Goal: Check status: Check status

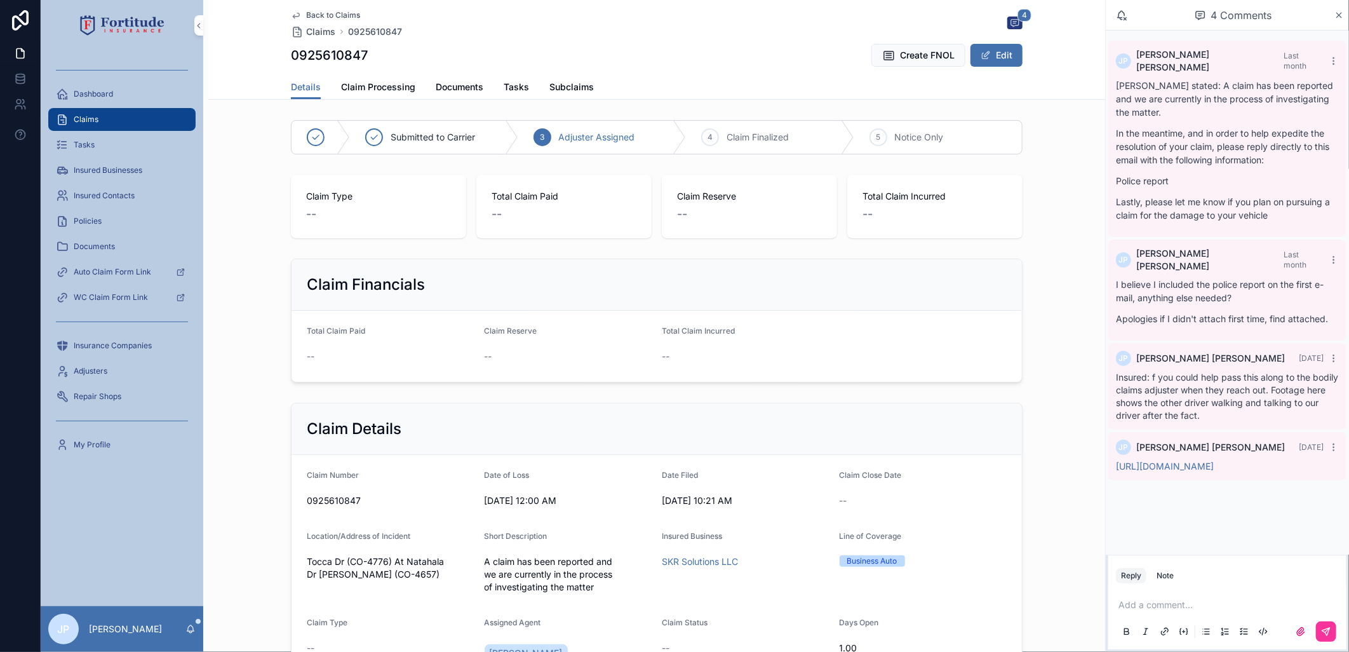
click at [146, 121] on div "Claims" at bounding box center [122, 119] width 132 height 20
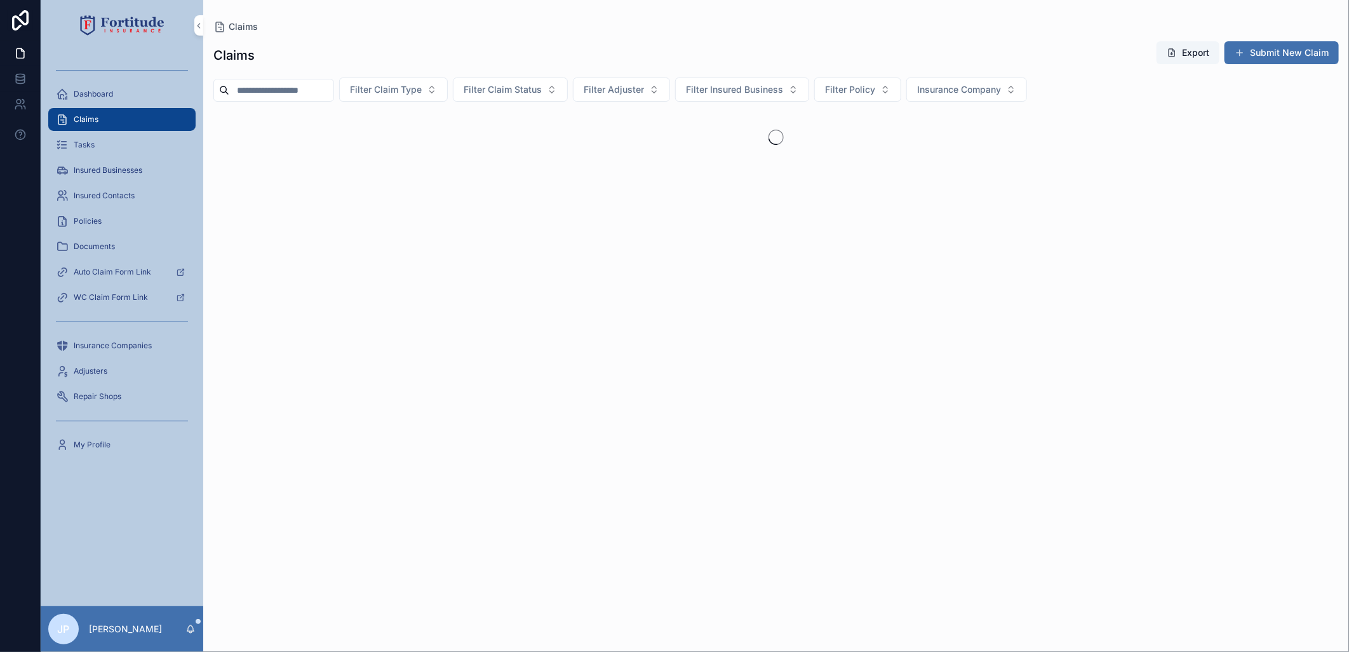
drag, startPoint x: 301, startPoint y: 89, endPoint x: 470, endPoint y: 42, distance: 175.4
click at [301, 89] on input "scrollable content" at bounding box center [281, 90] width 104 height 18
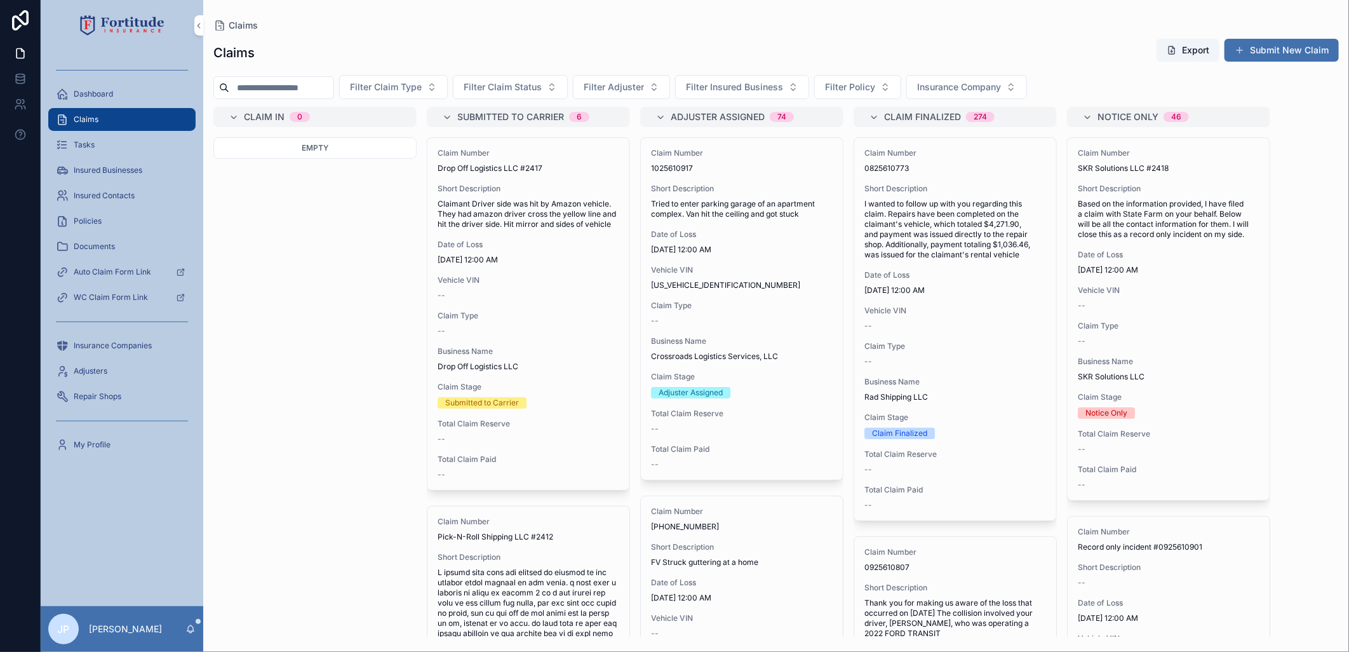
paste input "**********"
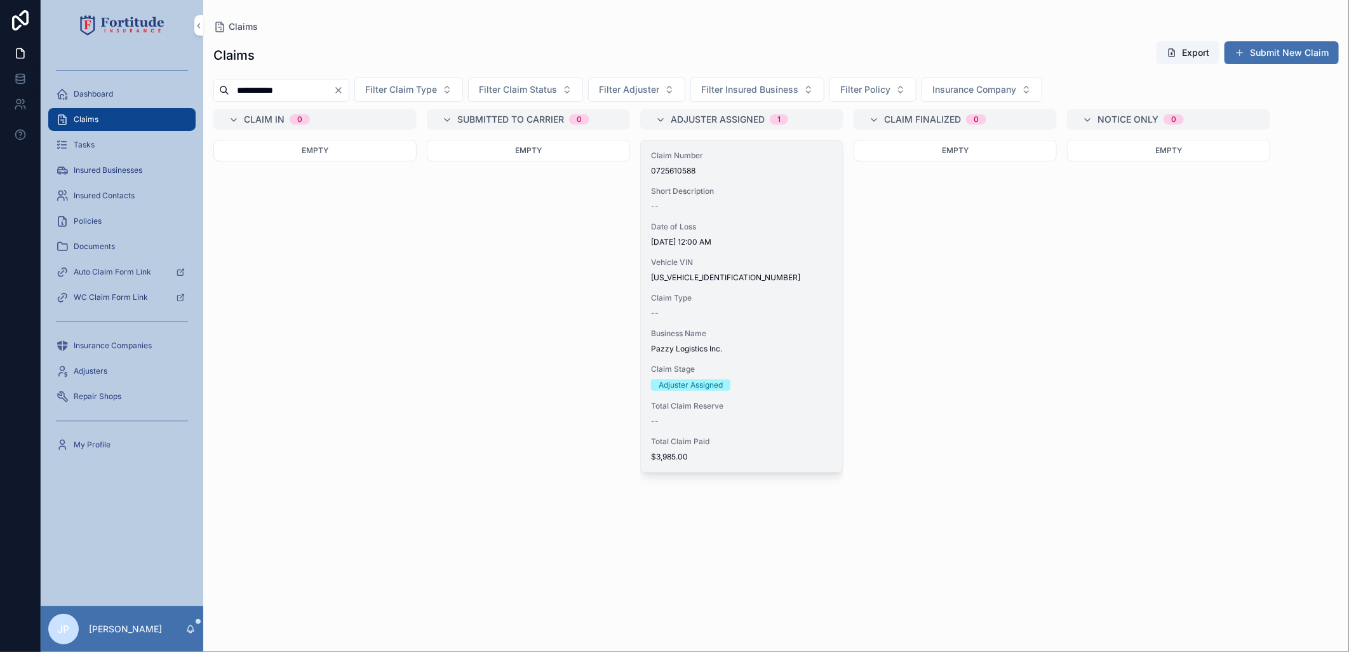
type input "**********"
click at [759, 290] on div "Claim Number 0725610588 Short Description -- Date of Loss [DATE] 12:00 AM Vehic…" at bounding box center [742, 306] width 202 height 332
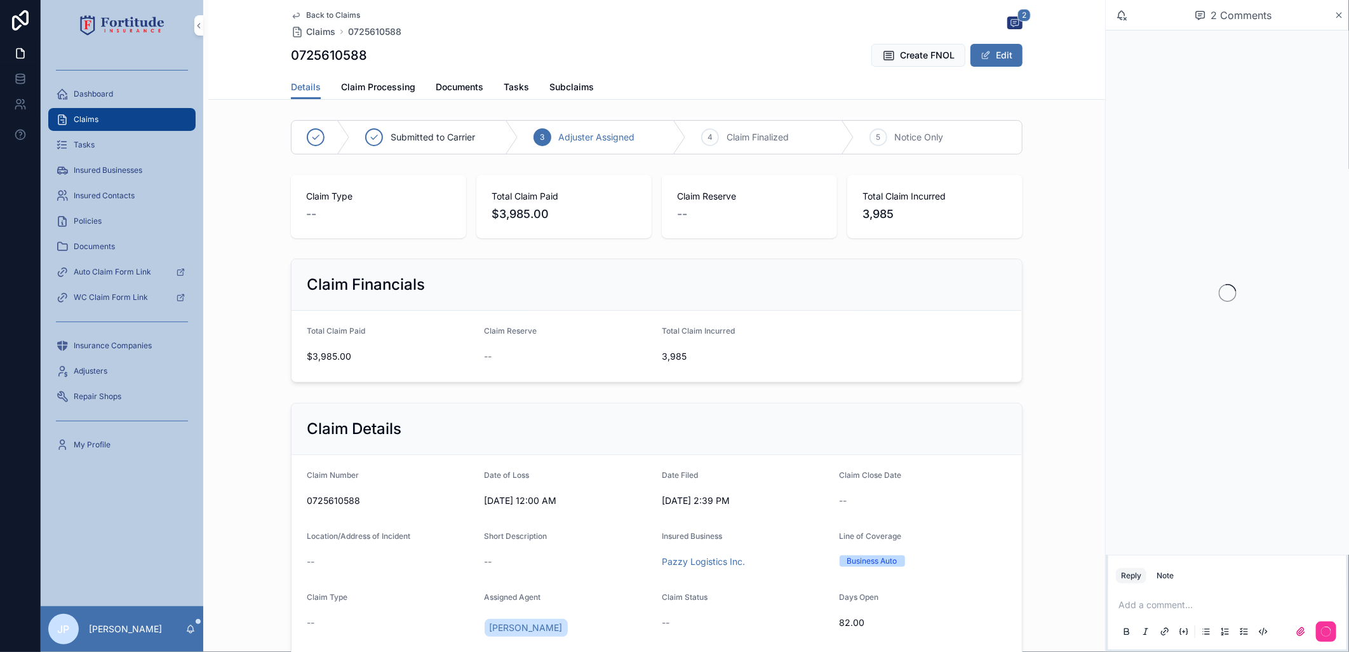
drag, startPoint x: 1164, startPoint y: 575, endPoint x: 1160, endPoint y: 586, distance: 11.7
click at [1164, 575] on div "Note" at bounding box center [1165, 575] width 17 height 10
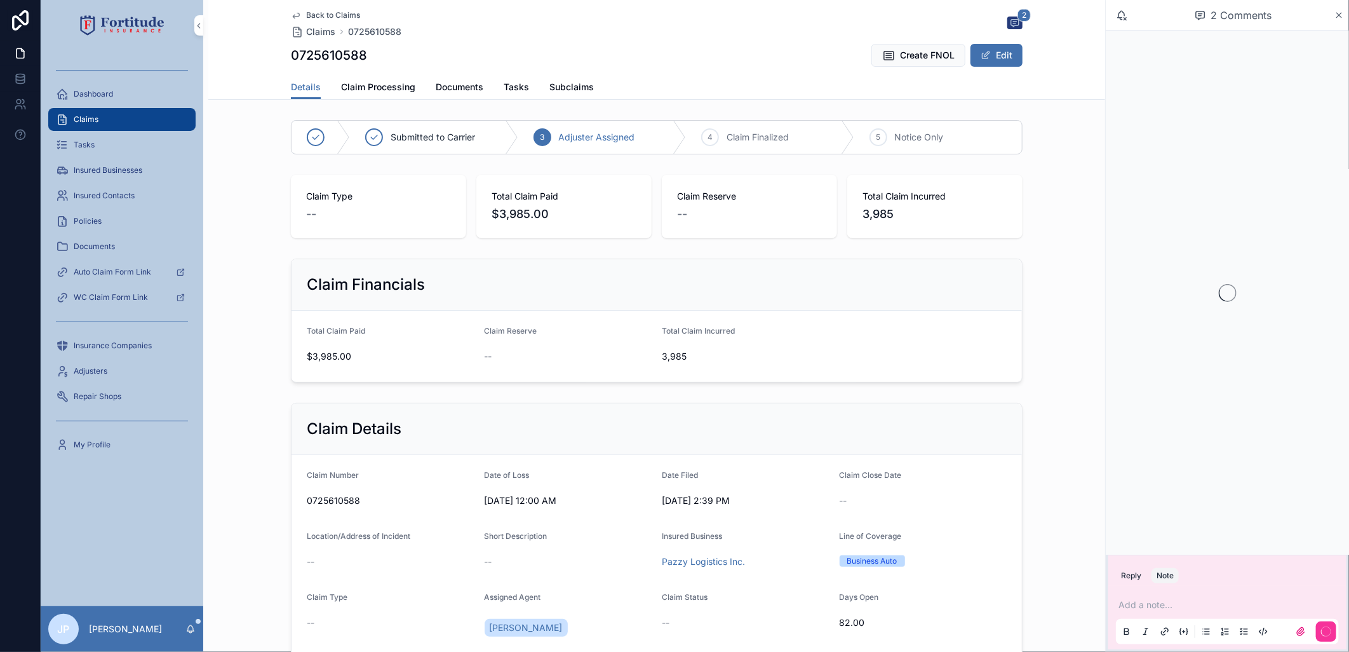
click at [1159, 605] on p "scrollable content" at bounding box center [1230, 604] width 223 height 13
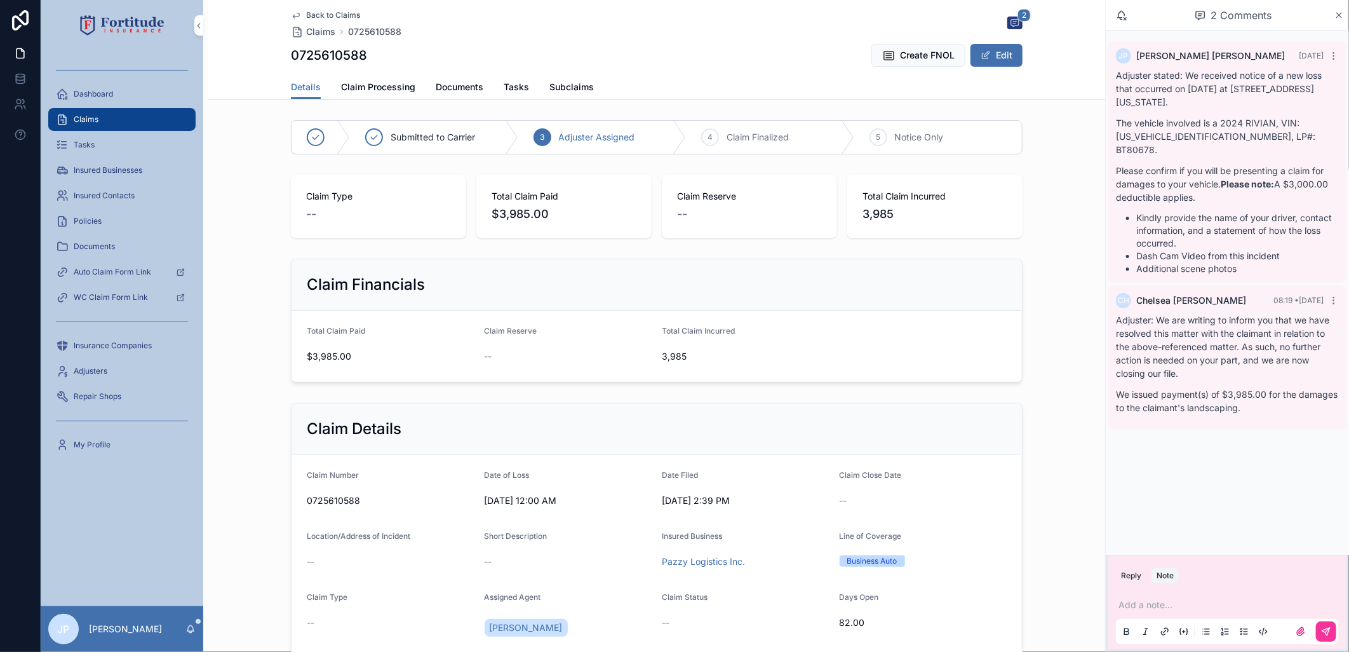
click at [976, 372] on form "Total Claim Paid $3,985.00 Claim Reserve -- Total Claim Incurred 3,985" at bounding box center [657, 346] width 731 height 71
click at [753, 146] on div "4 Claim Finalized" at bounding box center [770, 137] width 168 height 33
click at [512, 78] on link "Tasks" at bounding box center [516, 88] width 25 height 25
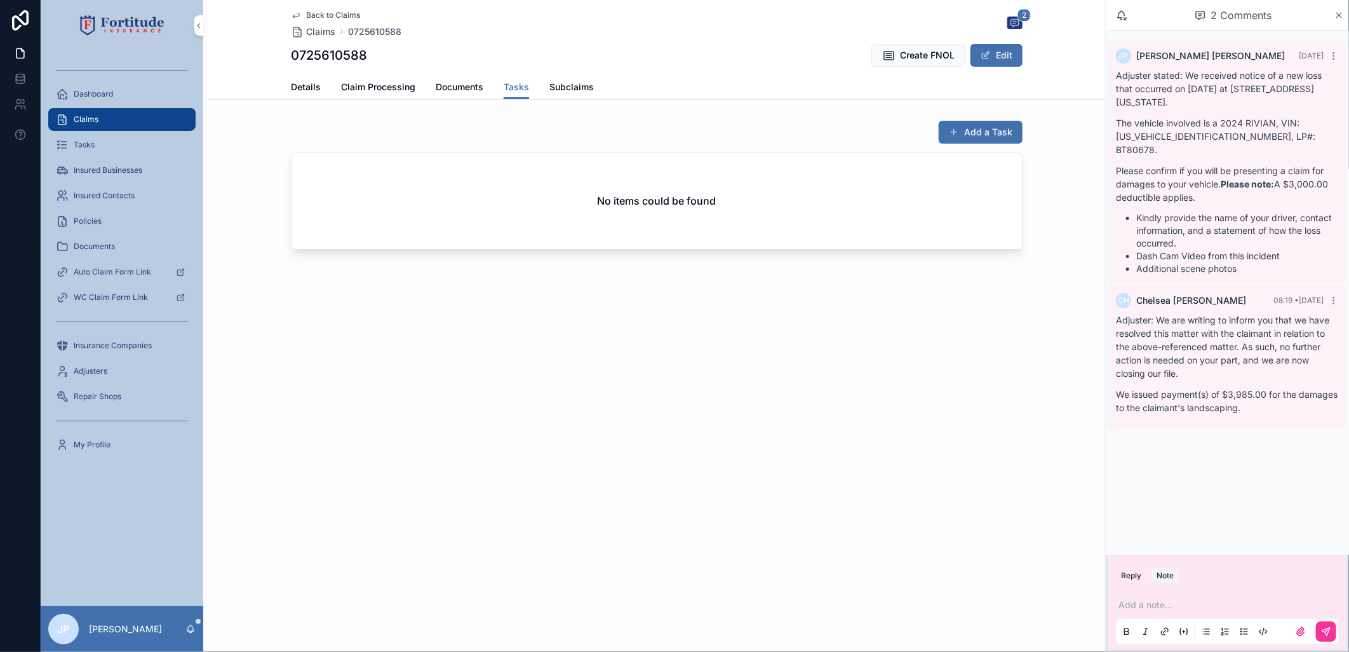
click at [314, 85] on span "Details" at bounding box center [306, 87] width 30 height 13
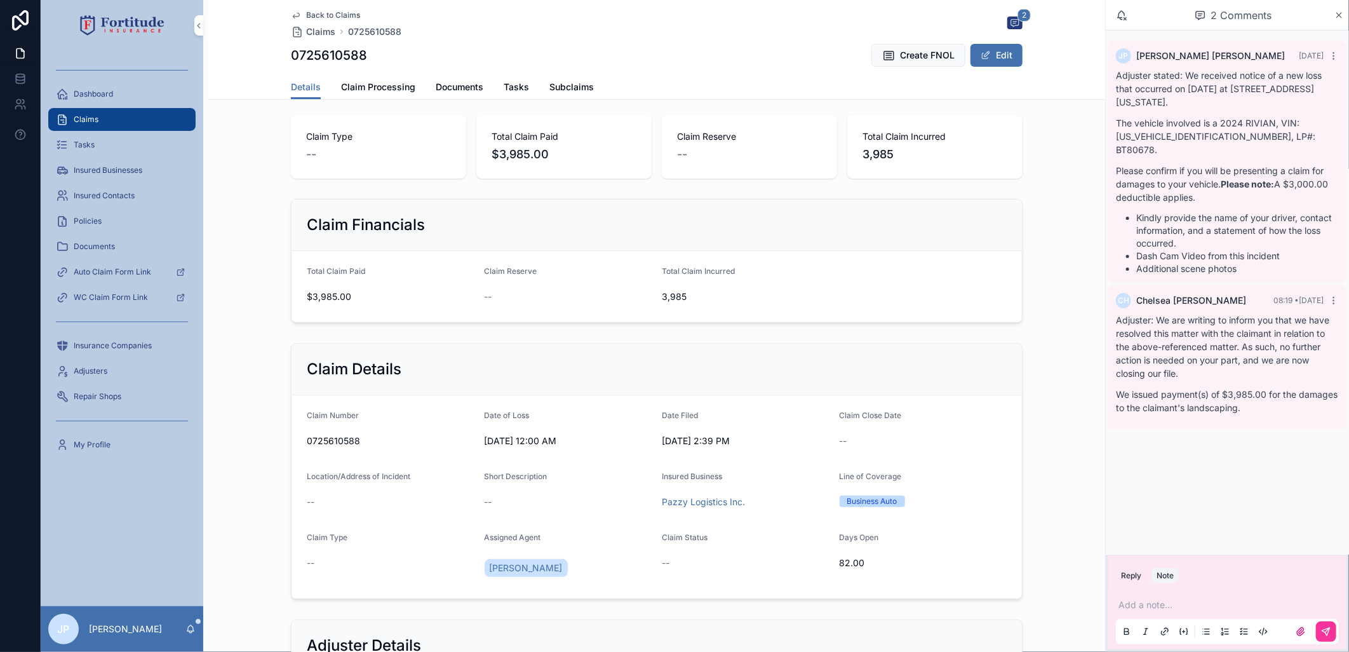
scroll to position [141, 0]
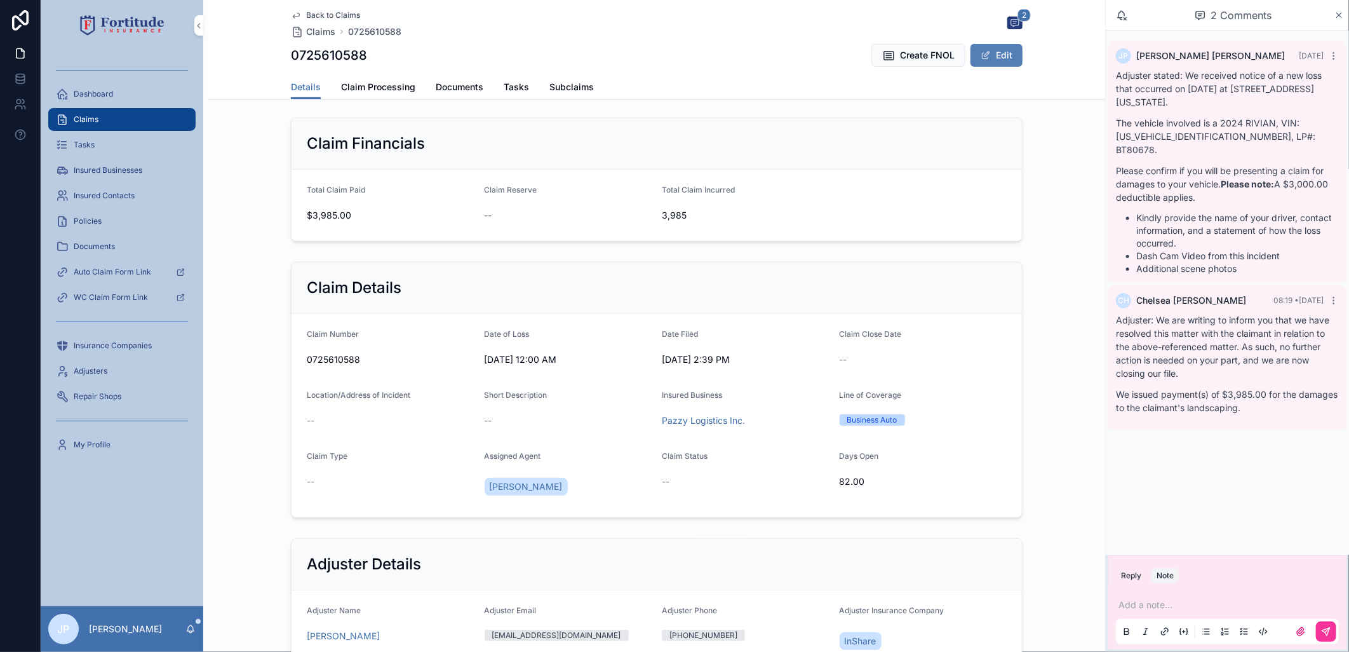
click at [997, 58] on button "Edit" at bounding box center [997, 55] width 52 height 23
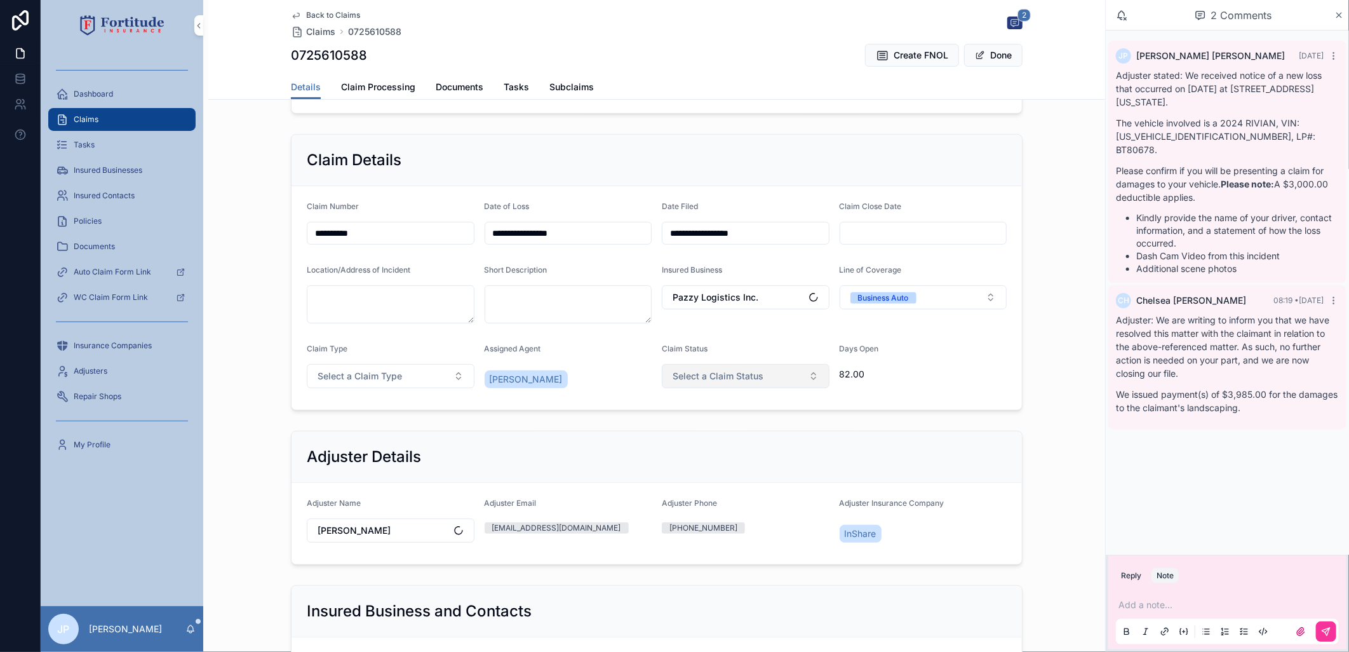
scroll to position [282, 0]
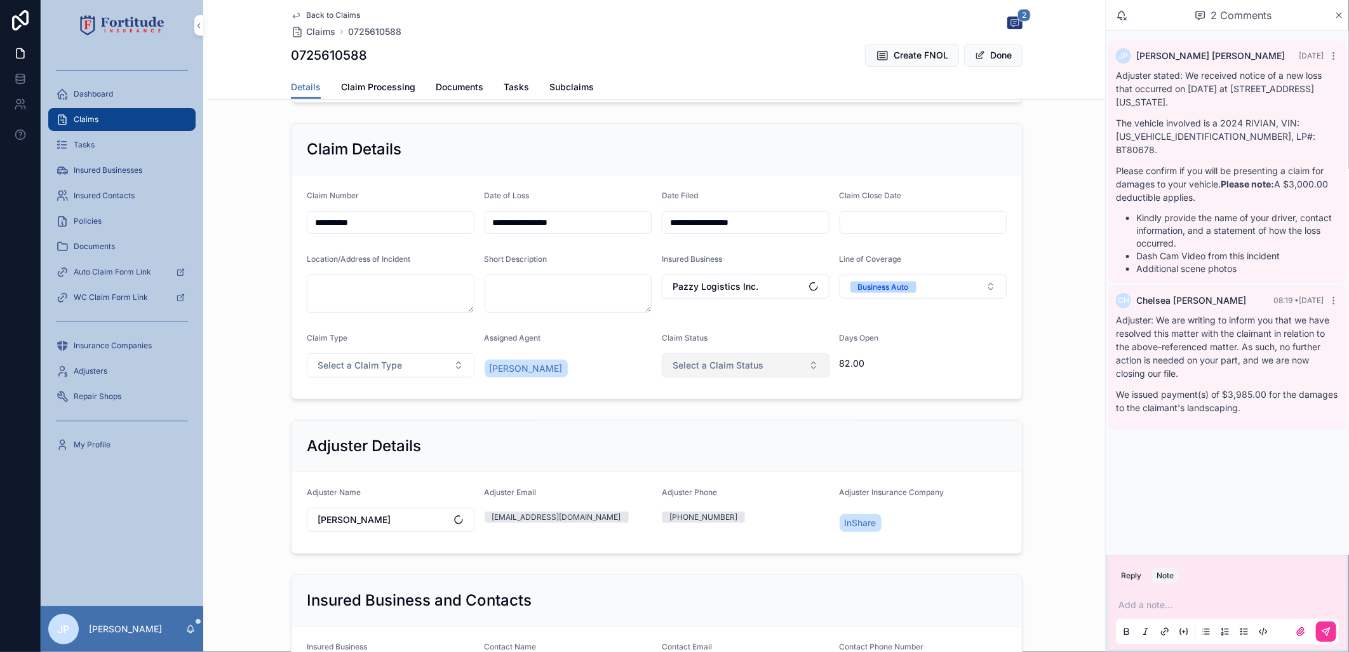
click at [762, 367] on button "Select a Claim Status" at bounding box center [746, 365] width 168 height 24
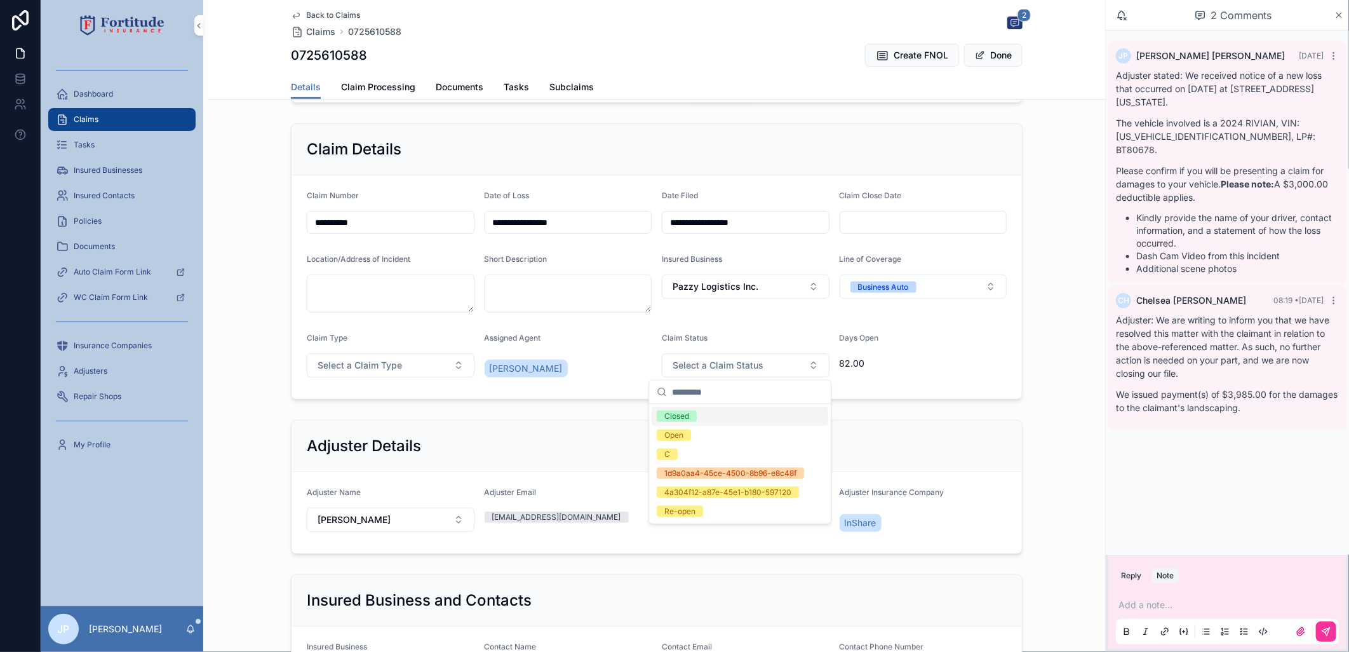
click at [721, 422] on div "Closed" at bounding box center [740, 416] width 177 height 19
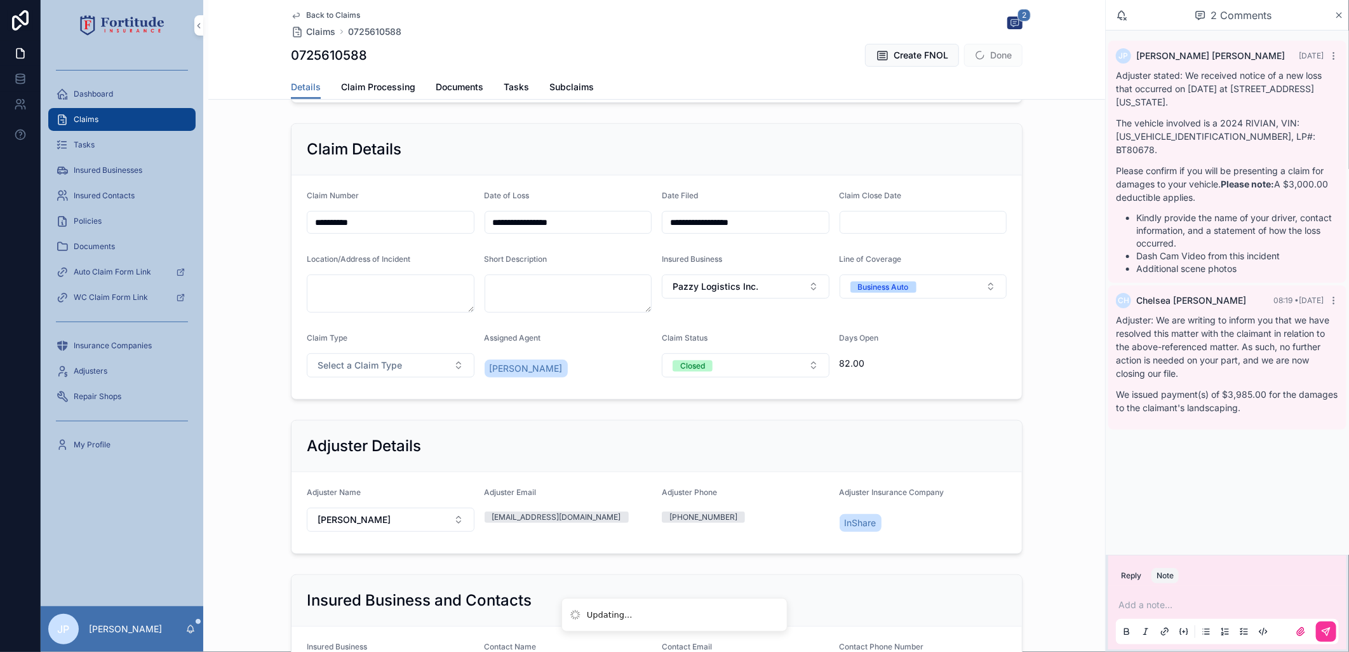
click at [875, 226] on input "scrollable content" at bounding box center [923, 222] width 166 height 18
click at [917, 347] on button "8" at bounding box center [918, 354] width 23 height 23
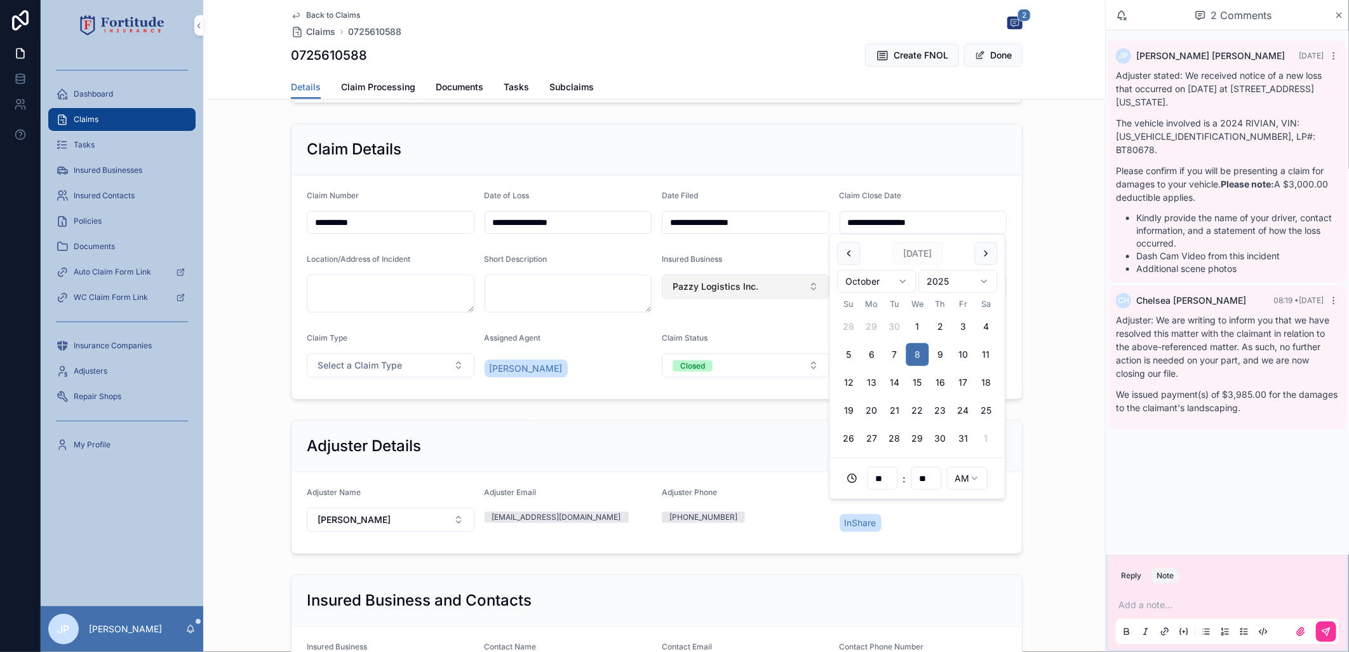
type input "**********"
click at [776, 334] on div "Claim Status" at bounding box center [746, 340] width 168 height 15
click at [1001, 57] on button "Done" at bounding box center [993, 55] width 58 height 23
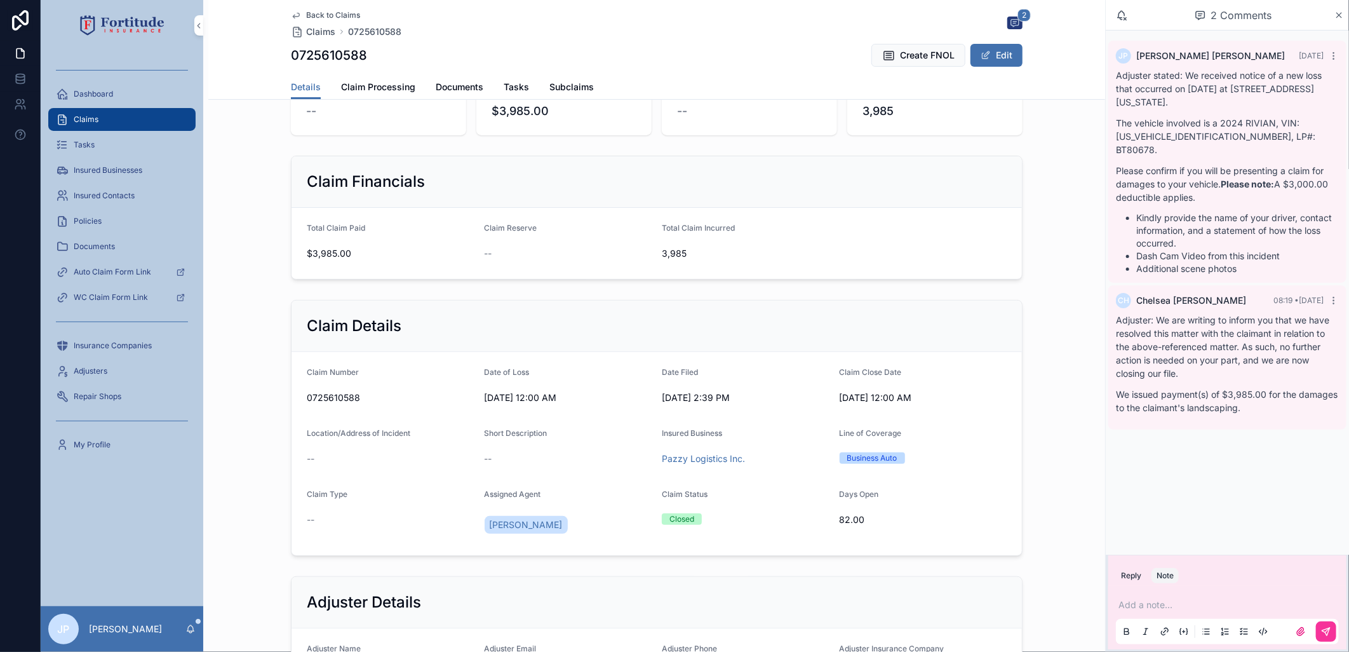
scroll to position [0, 0]
